Goal: Transaction & Acquisition: Purchase product/service

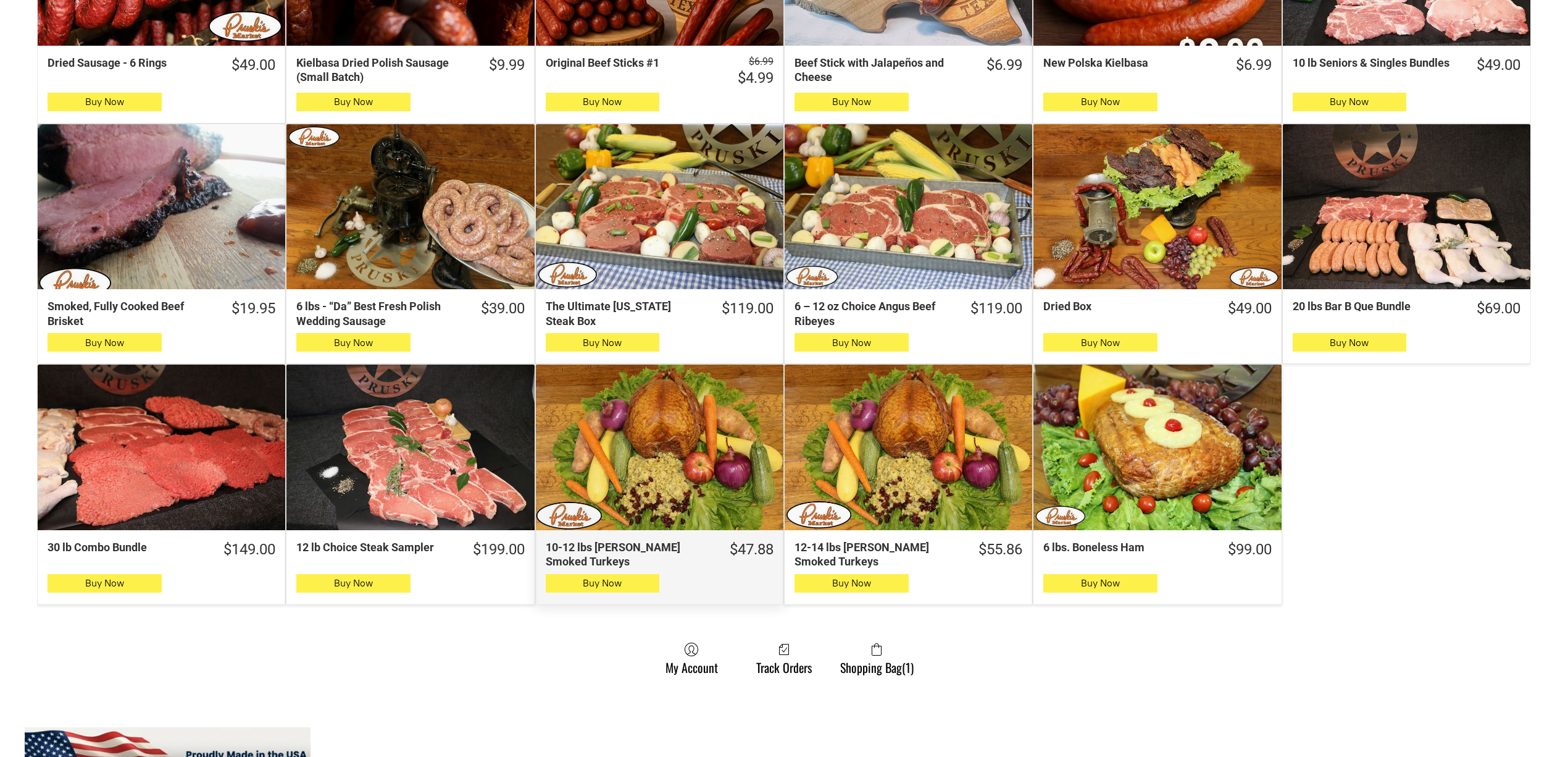
scroll to position [576, 0]
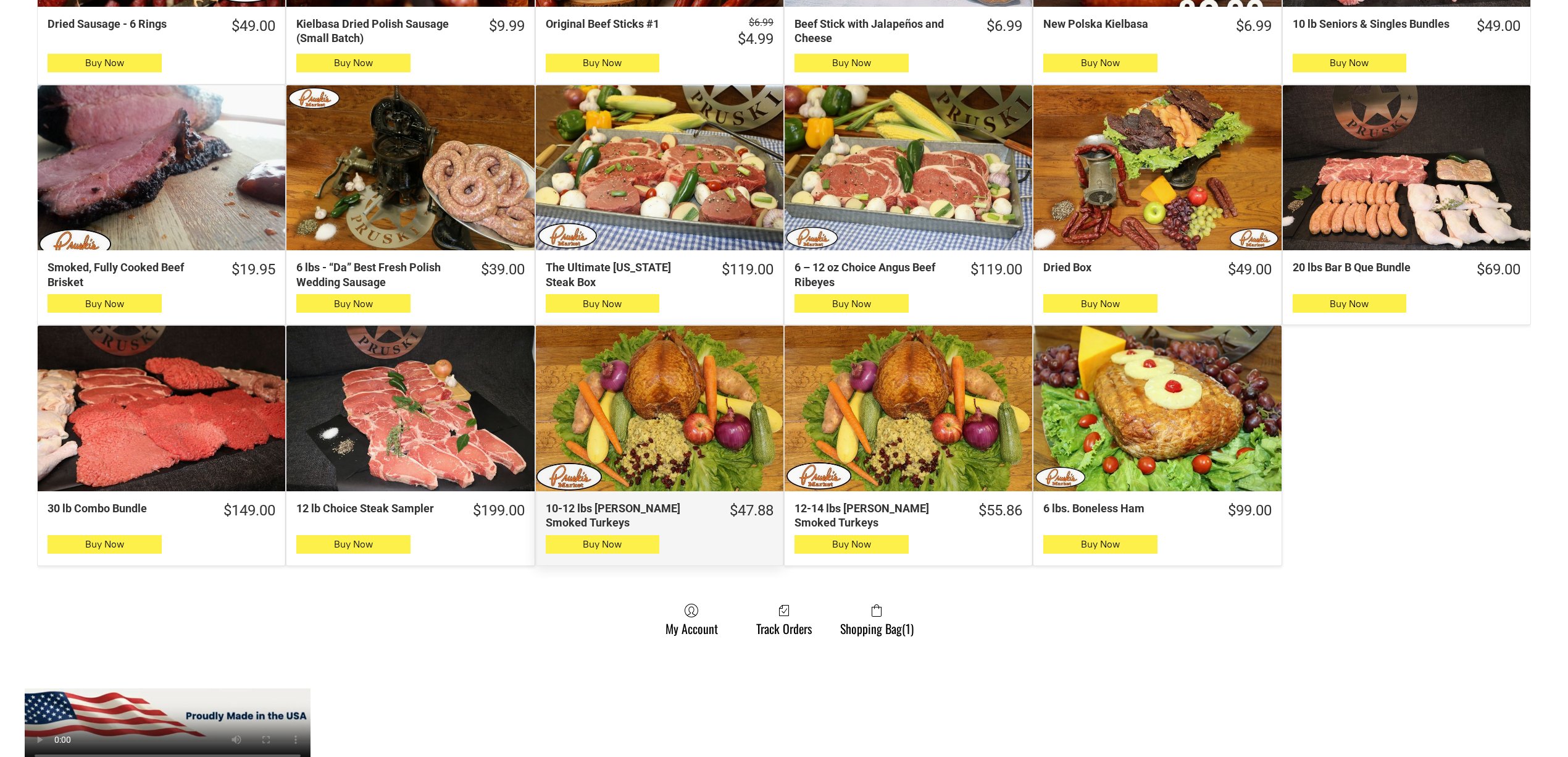
click at [686, 390] on div "10-12 lbs [PERSON_NAME] Smoked Turkeys" at bounding box center [659, 408] width 247 height 166
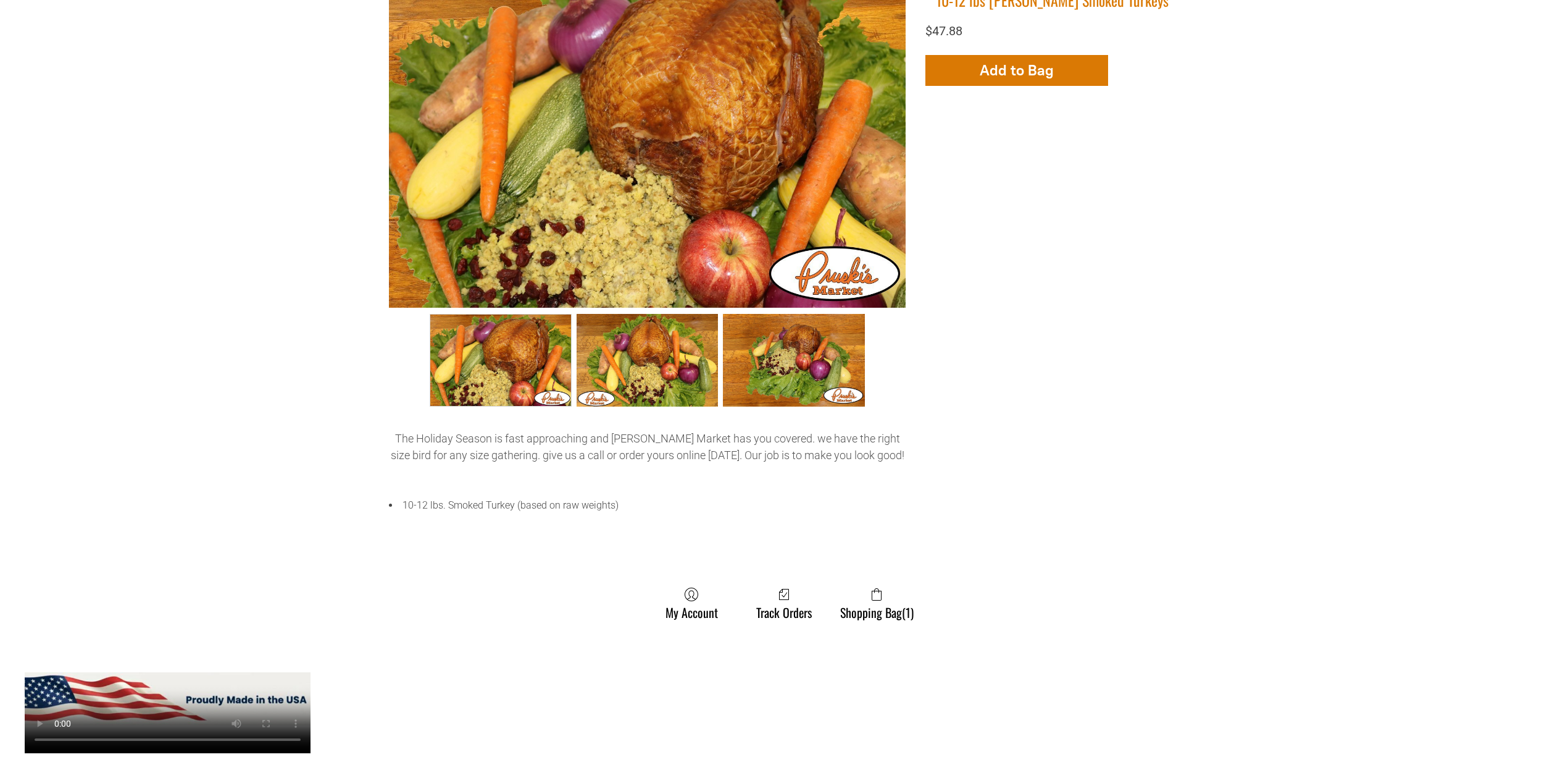
scroll to position [412, 0]
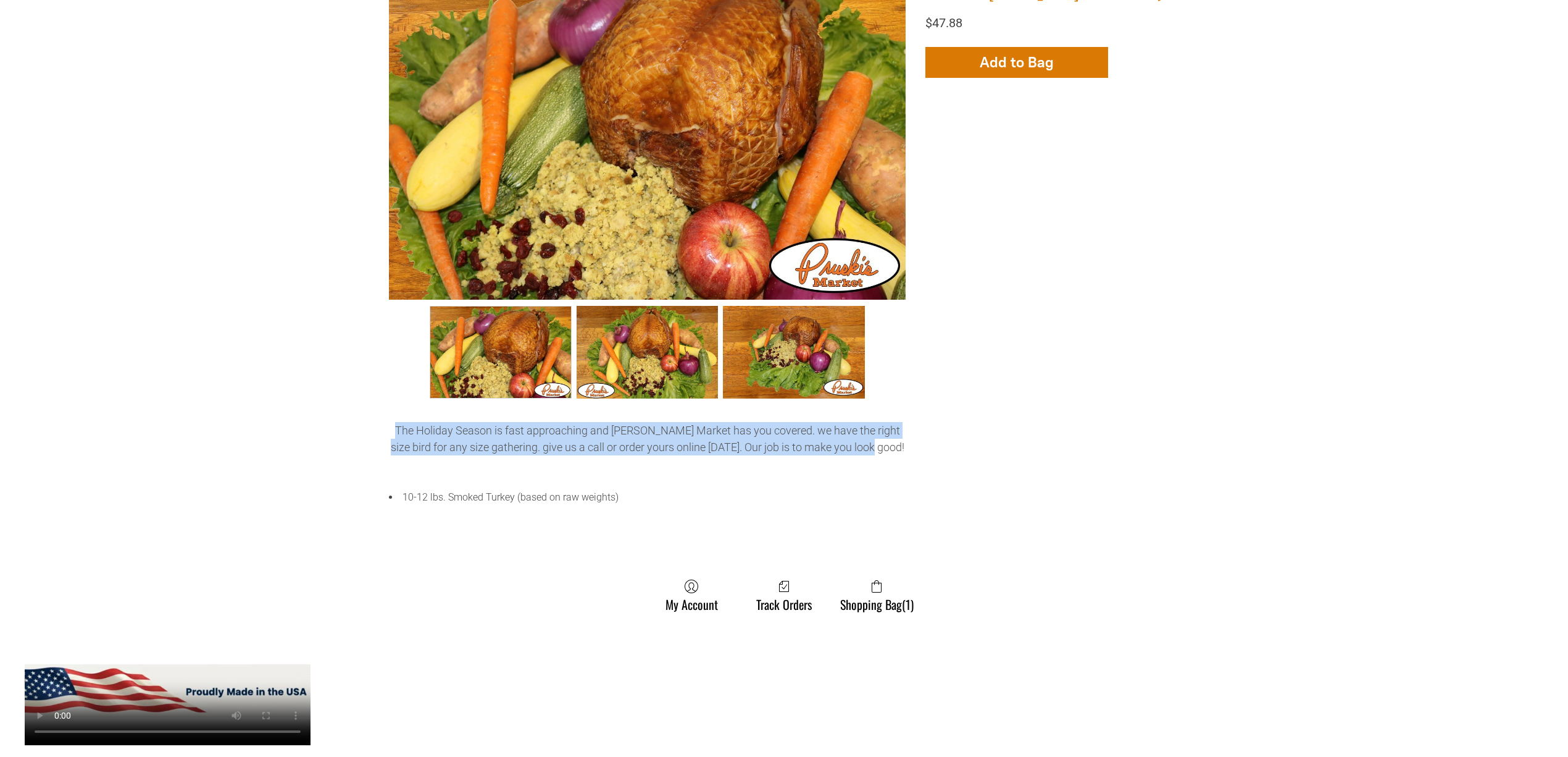
drag, startPoint x: 891, startPoint y: 448, endPoint x: 369, endPoint y: 416, distance: 523.0
click at [369, 416] on div "10-12 lbs [PERSON_NAME] Smoked Turkeys +3 +2 Back to catalog 10-12 lbs [PERSON_…" at bounding box center [784, 295] width 1494 height 682
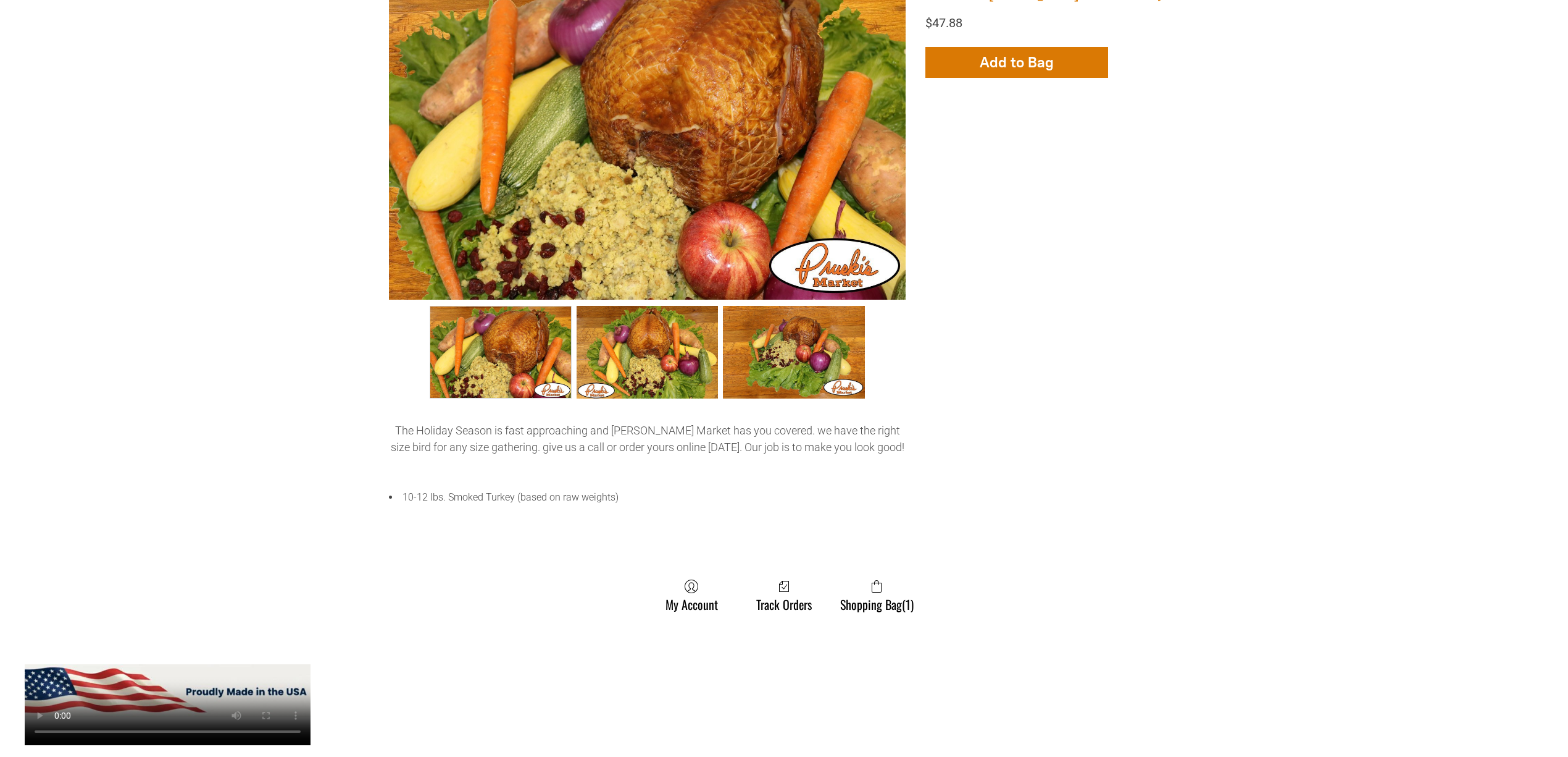
drag, startPoint x: 491, startPoint y: 446, endPoint x: 452, endPoint y: 501, distance: 67.4
click at [435, 497] on li "10-12 lbs. Smoked Turkey (based on raw weights)" at bounding box center [647, 497] width 517 height 13
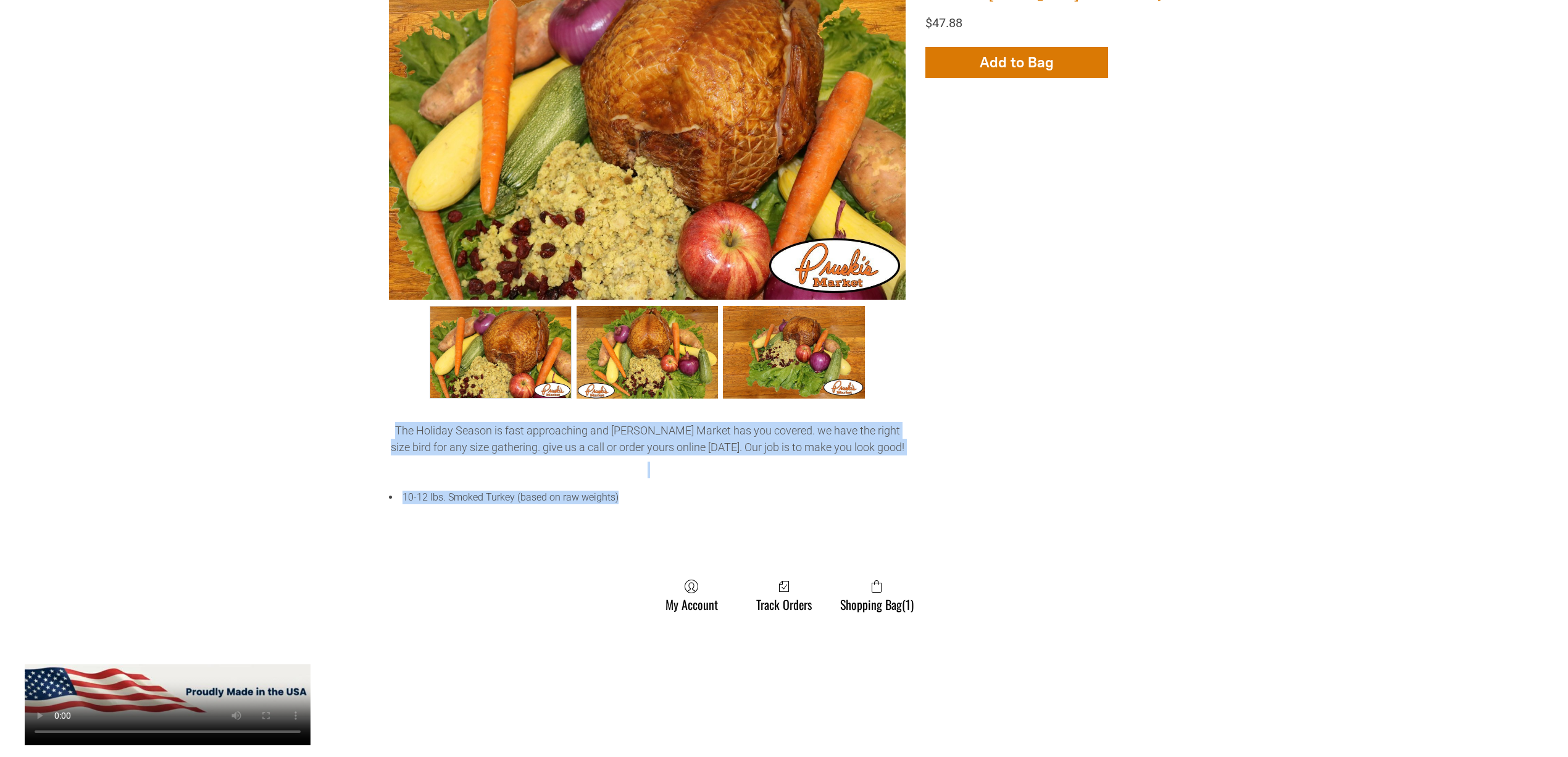
drag, startPoint x: 578, startPoint y: 508, endPoint x: 389, endPoint y: 428, distance: 205.2
click at [389, 428] on div "The Holiday Season is fast approaching and [PERSON_NAME] Market has you covered…" at bounding box center [647, 469] width 517 height 95
copy div "The Holiday Season is fast approaching and [PERSON_NAME] Market has you covered…"
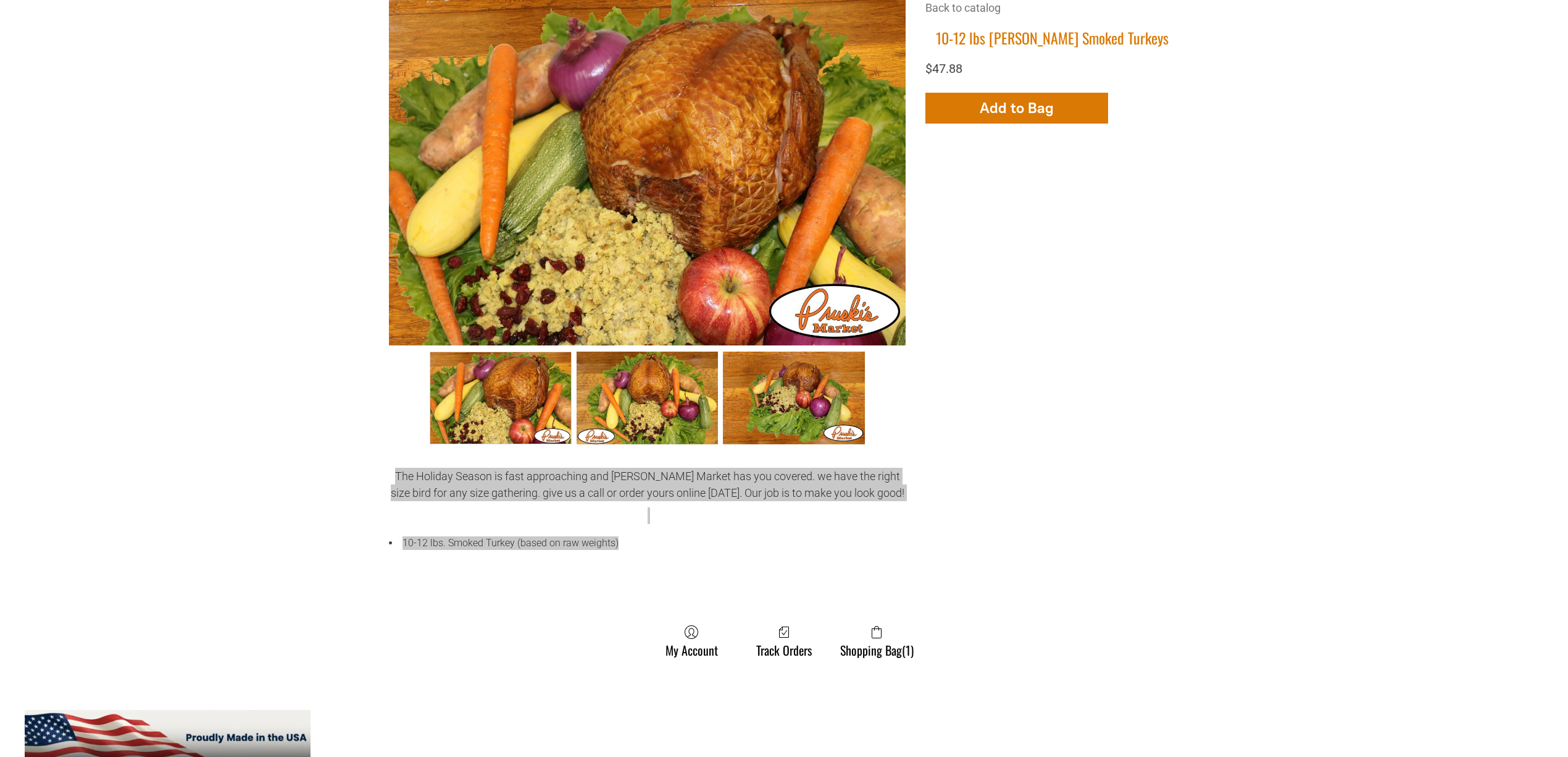
scroll to position [164, 0]
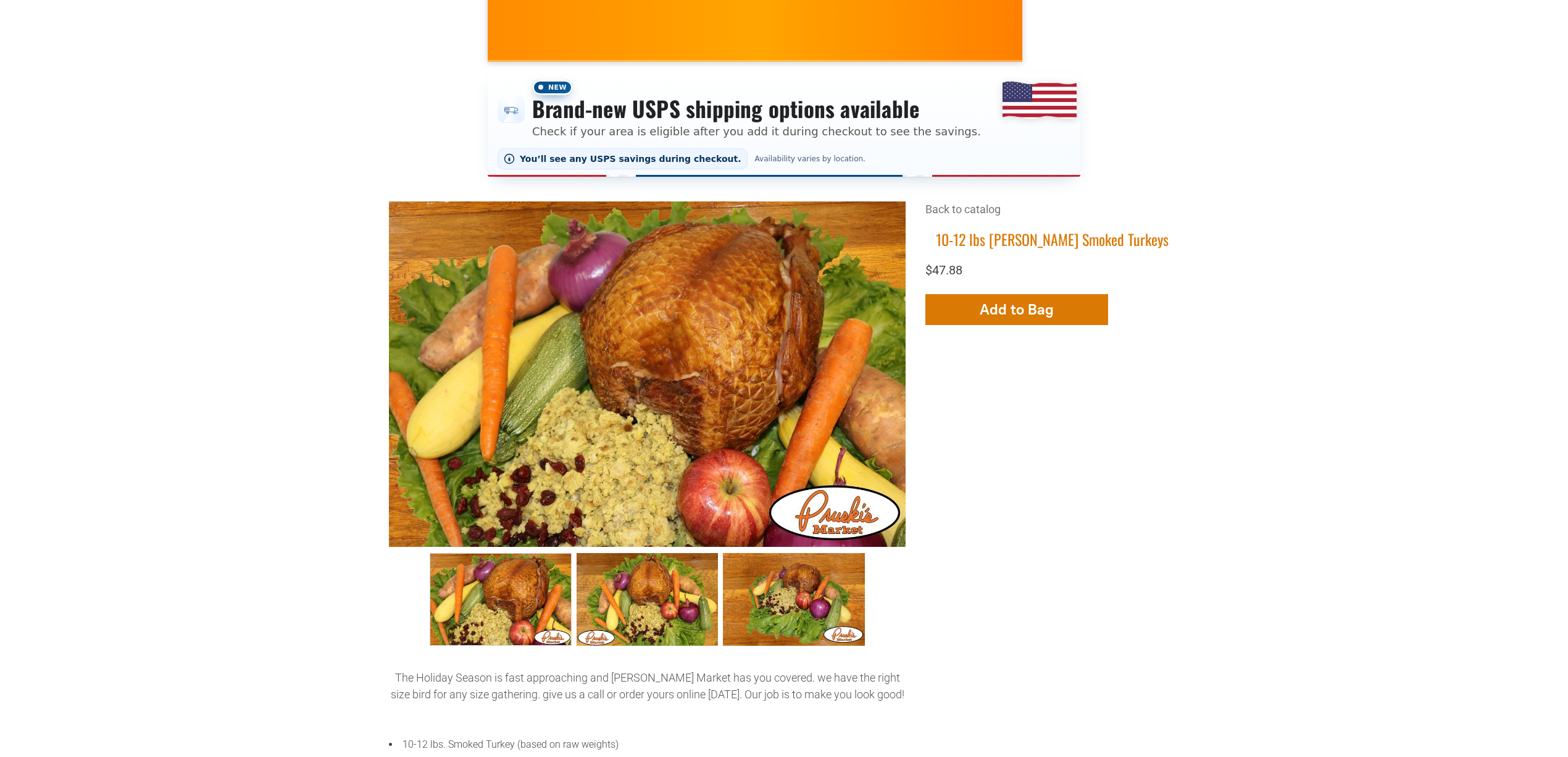
click at [1168, 373] on div "+3 +2 Back to catalog 10-12 lbs [PERSON_NAME] Smoked Turkeys $47.88 Add More Ad…" at bounding box center [784, 501] width 790 height 599
